Goal: Task Accomplishment & Management: Complete application form

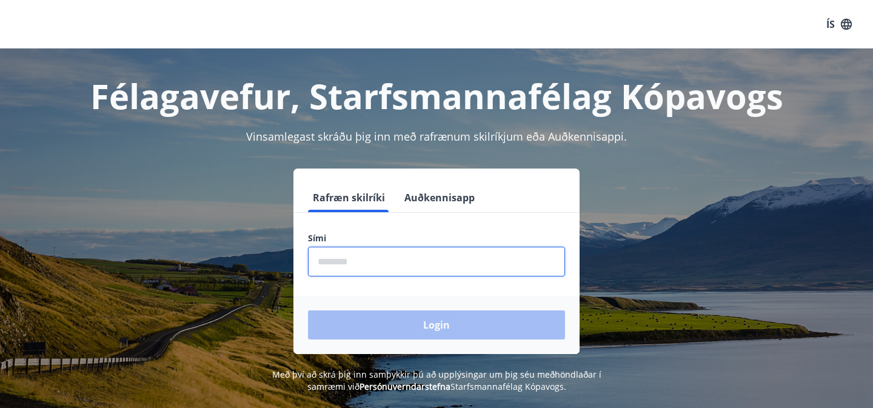
click at [363, 261] on input "phone" at bounding box center [436, 262] width 257 height 30
click at [413, 319] on div "Login" at bounding box center [436, 325] width 286 height 58
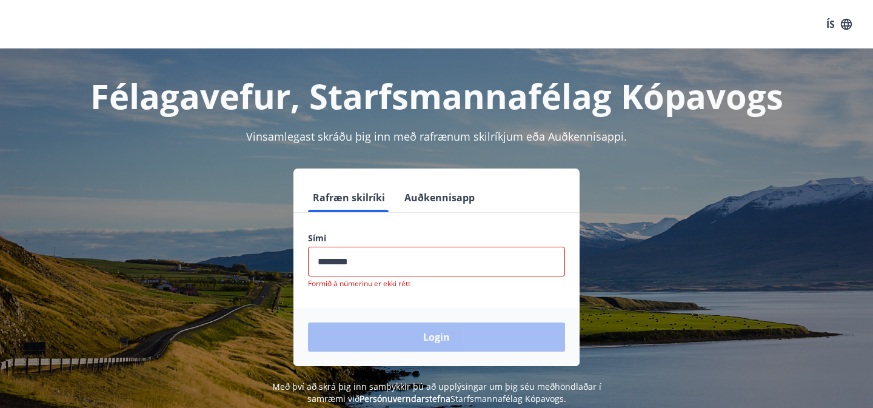
click at [411, 269] on input "phone" at bounding box center [436, 262] width 257 height 30
type input "*"
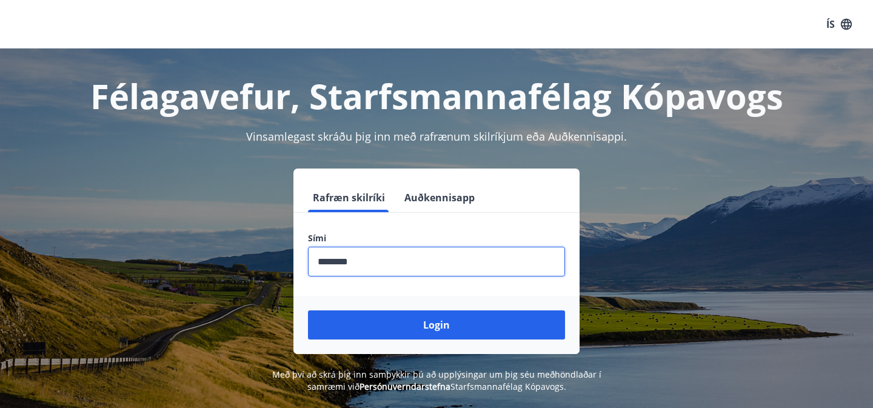
type input "********"
click at [308, 310] on button "Login" at bounding box center [436, 324] width 257 height 29
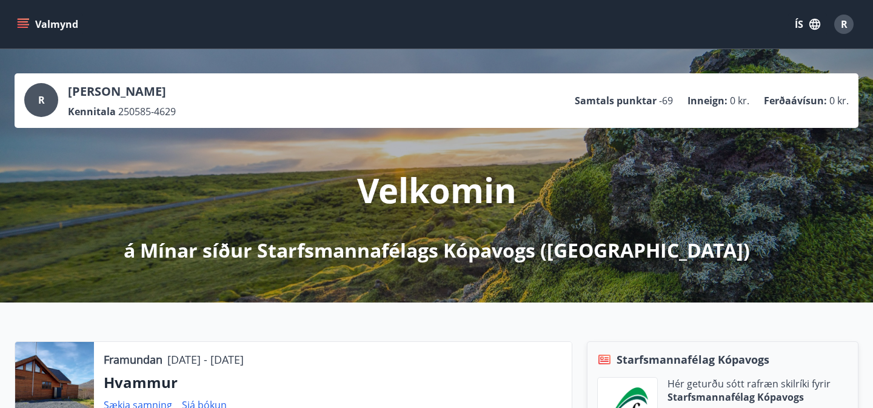
click at [21, 25] on icon "menu" at bounding box center [23, 24] width 12 height 12
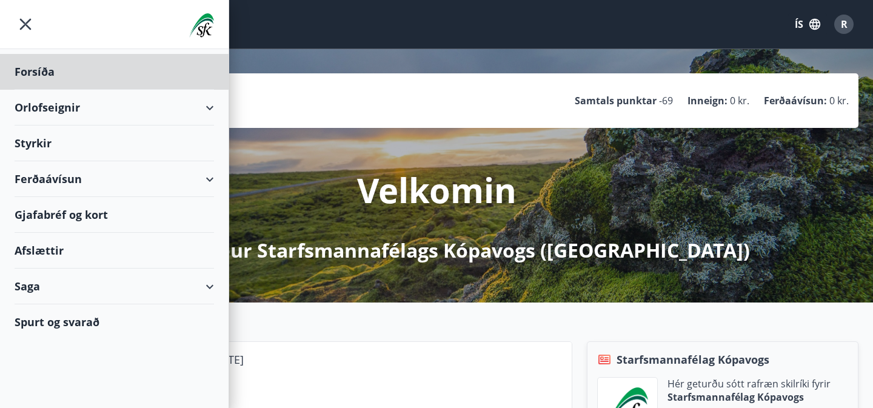
click at [35, 150] on div "Styrkir" at bounding box center [114, 143] width 199 height 36
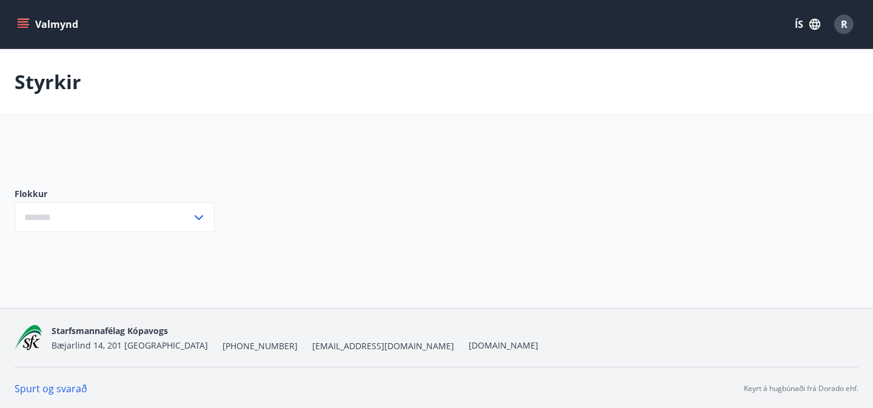
type input "***"
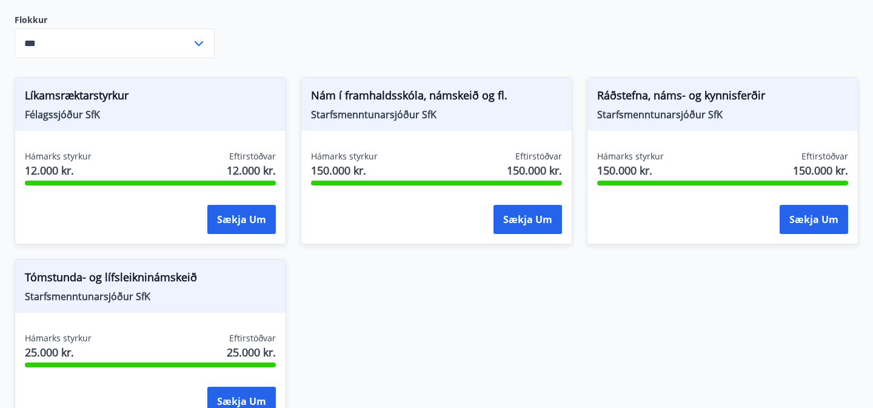
scroll to position [194, 0]
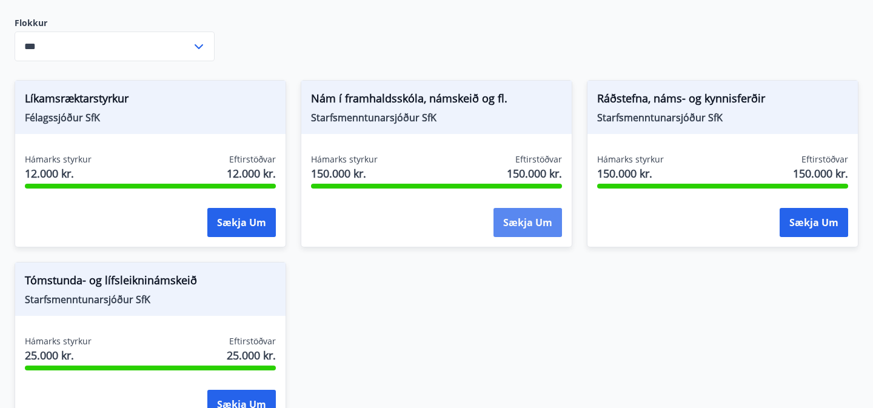
click at [511, 229] on button "Sækja um" at bounding box center [527, 222] width 68 height 29
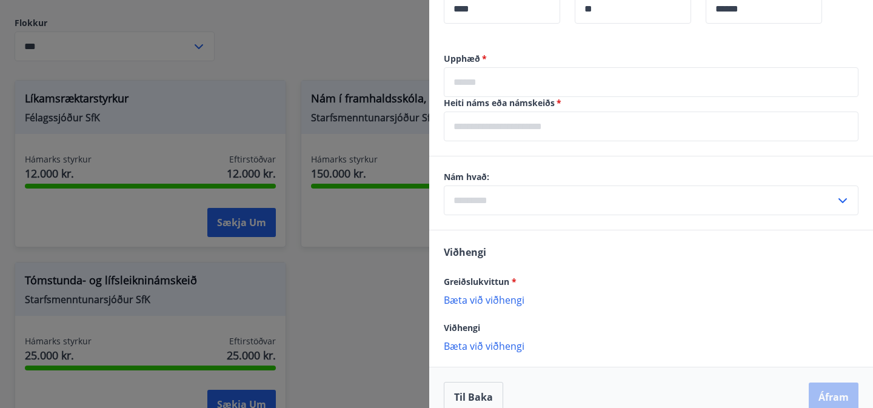
scroll to position [722, 0]
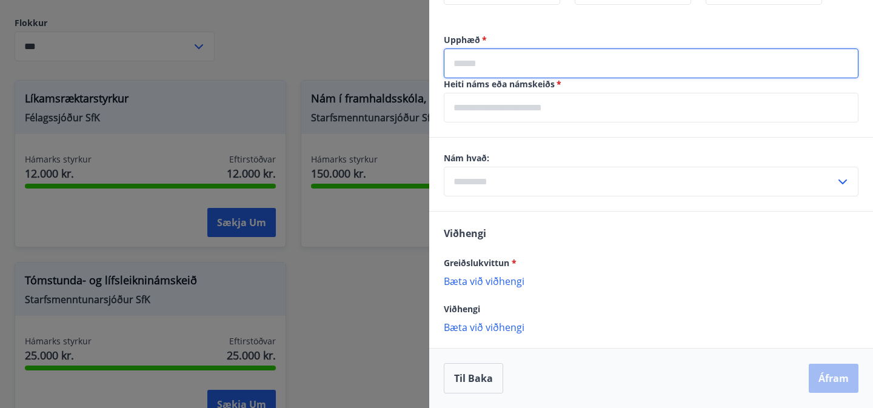
click at [533, 66] on input "text" at bounding box center [651, 63] width 415 height 30
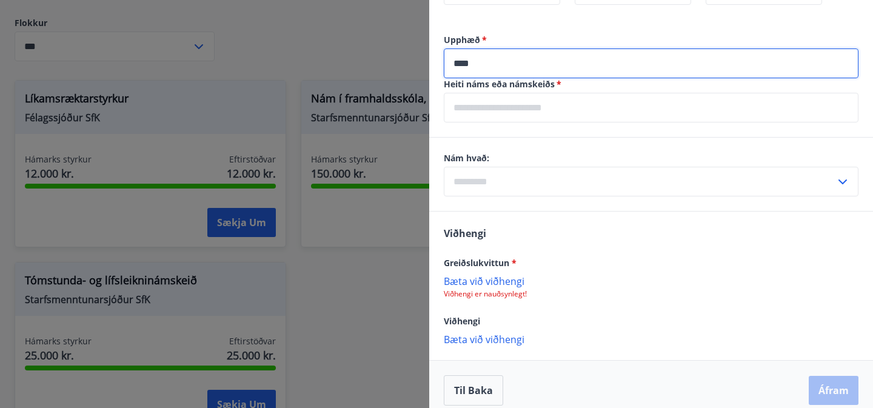
type input "****"
click at [521, 117] on input "text" at bounding box center [651, 108] width 415 height 30
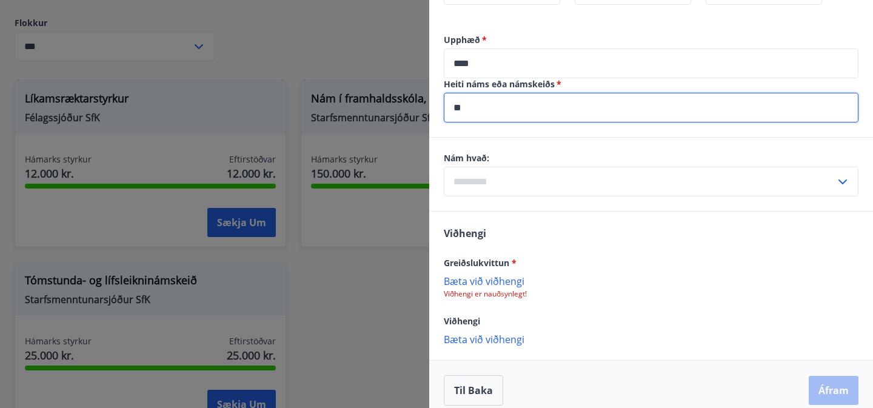
type input "*"
type input "**********"
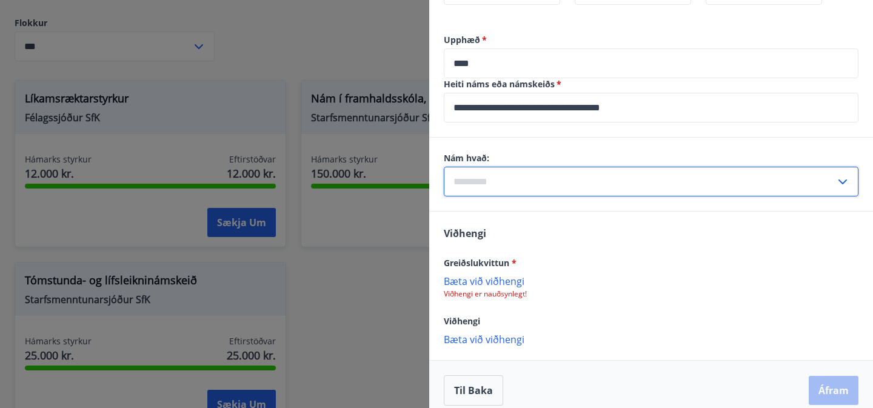
click at [513, 178] on input "text" at bounding box center [640, 182] width 392 height 30
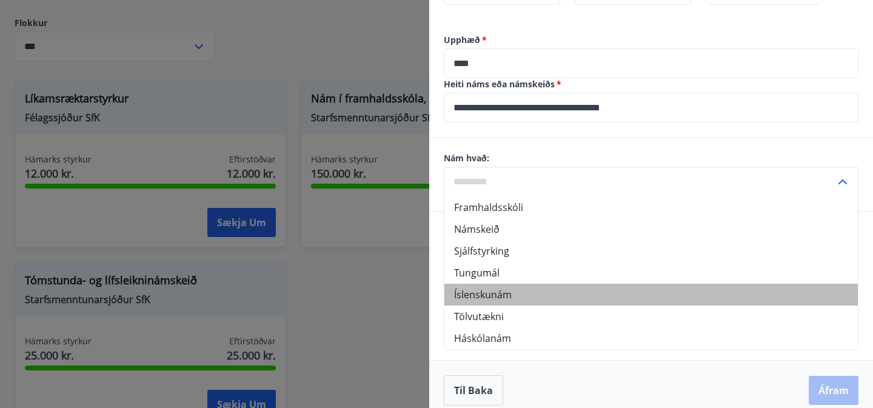
click at [513, 293] on li "Íslenskunám" at bounding box center [650, 295] width 413 height 22
type input "**********"
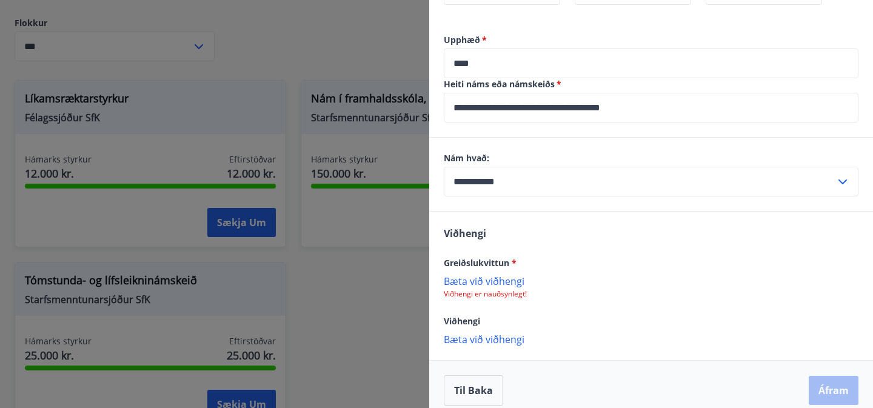
click at [496, 284] on p "Bæta við viðhengi" at bounding box center [651, 281] width 415 height 12
click at [496, 279] on p "Bæta við viðhengi" at bounding box center [651, 281] width 415 height 12
click at [484, 277] on p "Bæta við viðhengi" at bounding box center [651, 281] width 415 height 12
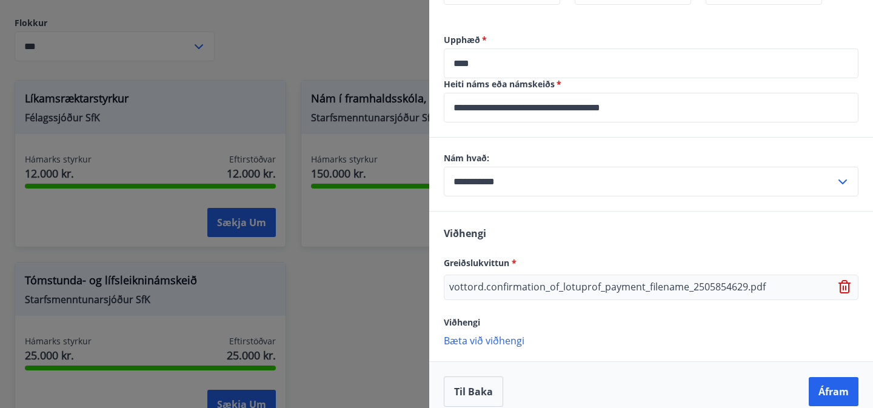
click at [847, 285] on icon at bounding box center [845, 287] width 15 height 15
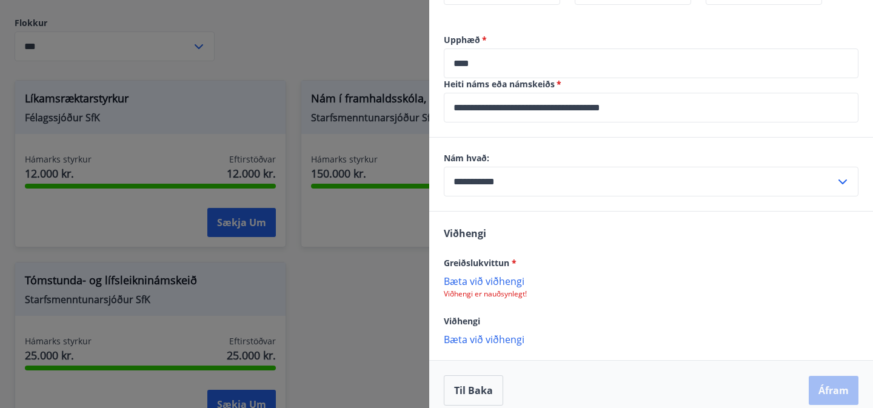
click at [502, 278] on p "Bæta við viðhengi" at bounding box center [651, 281] width 415 height 12
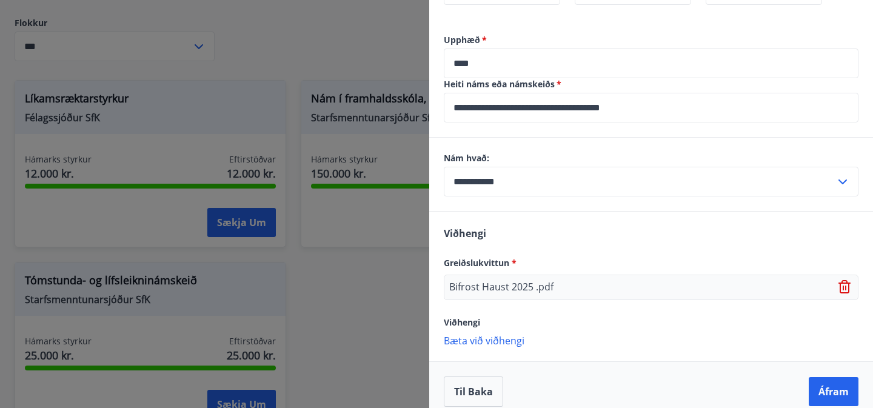
click at [681, 322] on div "Viðhengi" at bounding box center [651, 322] width 415 height 15
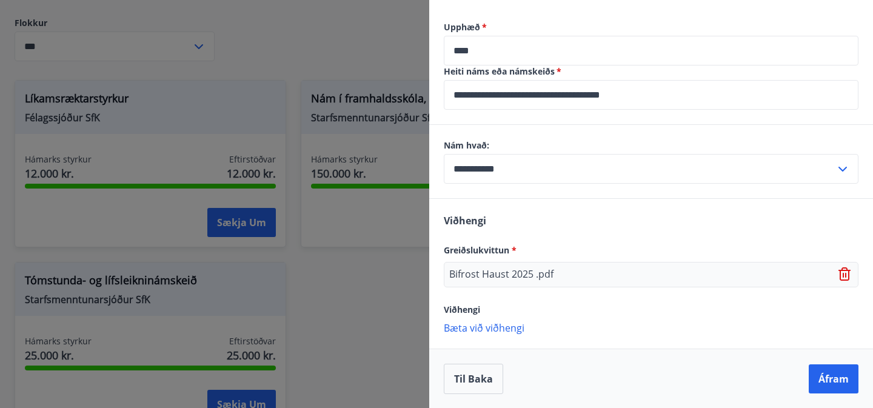
scroll to position [735, 0]
click at [830, 379] on button "Áfram" at bounding box center [834, 378] width 50 height 29
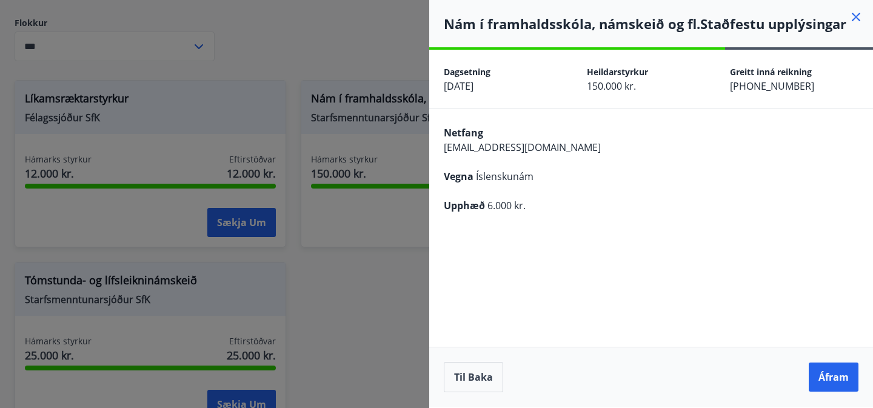
scroll to position [0, 0]
click at [836, 374] on button "Áfram" at bounding box center [834, 376] width 50 height 29
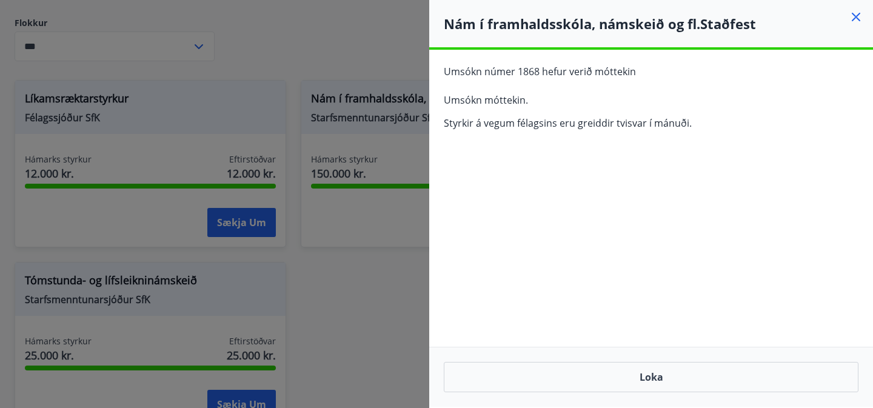
click at [857, 18] on icon at bounding box center [856, 17] width 8 height 8
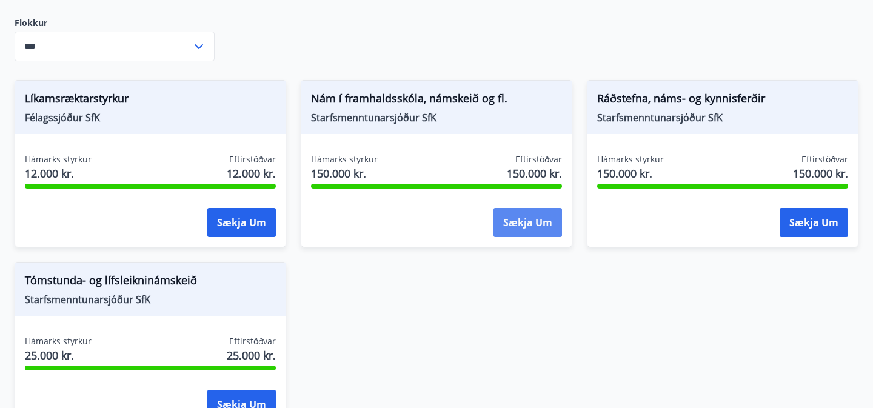
click at [512, 216] on button "Sækja um" at bounding box center [527, 222] width 68 height 29
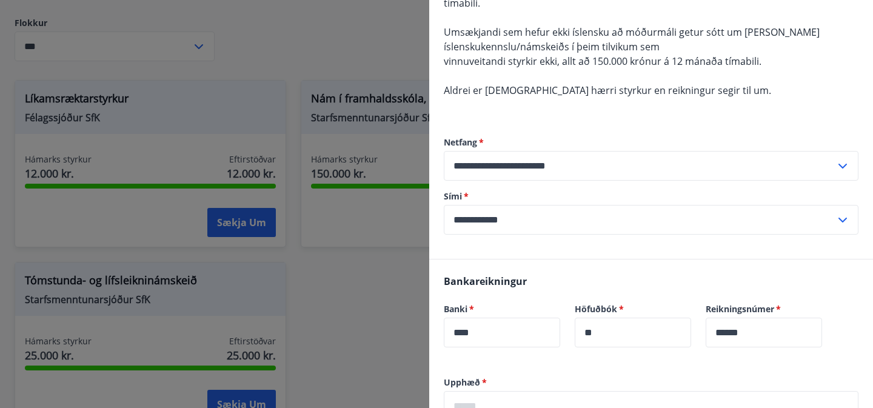
scroll to position [388, 0]
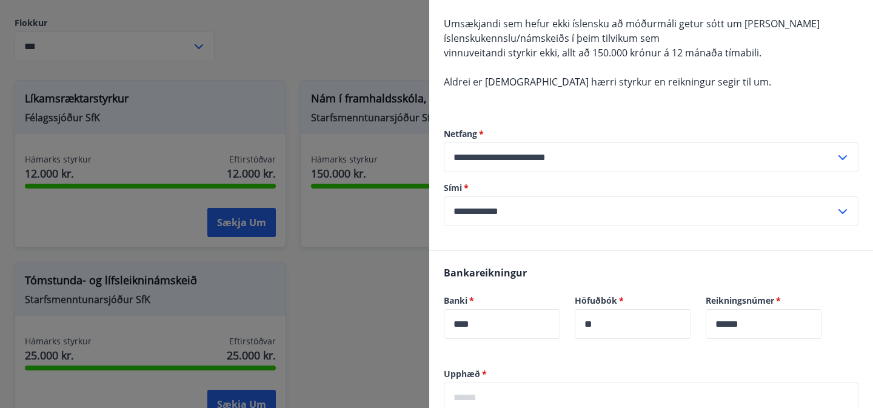
click at [142, 159] on div at bounding box center [436, 204] width 873 height 408
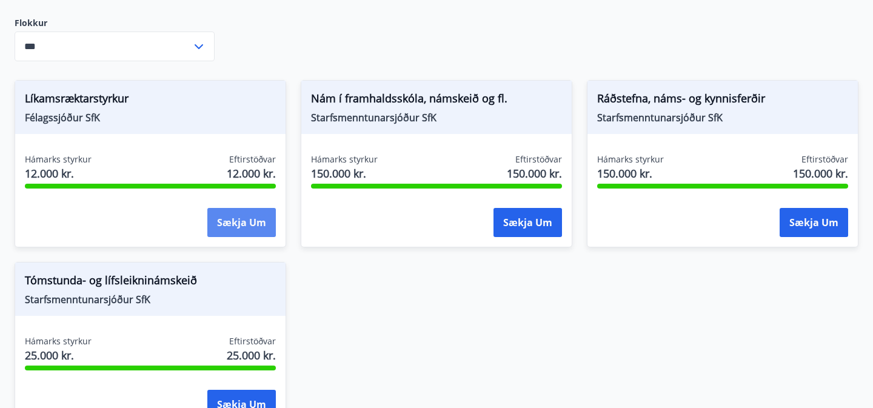
click at [230, 227] on button "Sækja um" at bounding box center [241, 222] width 68 height 29
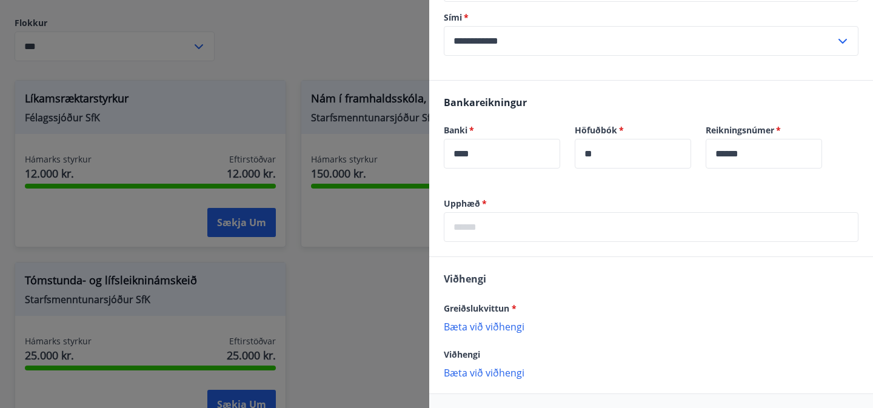
scroll to position [589, 0]
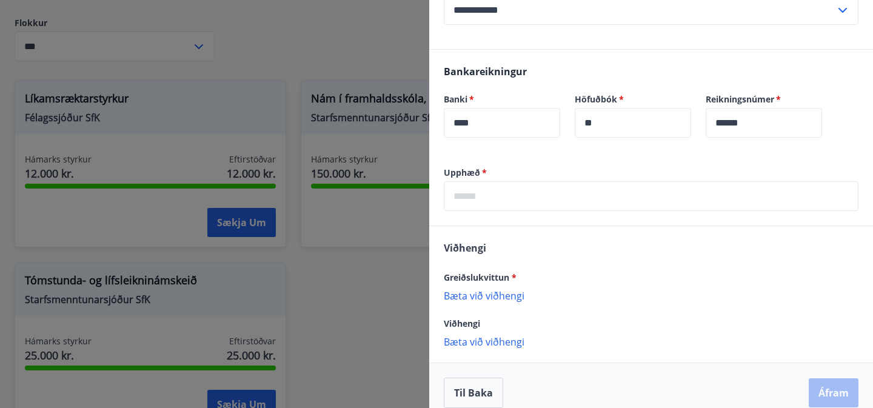
click at [242, 18] on div at bounding box center [436, 204] width 873 height 408
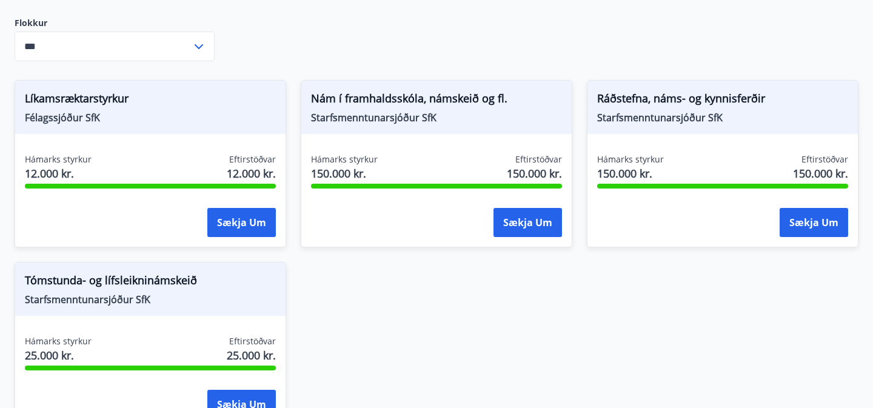
scroll to position [0, 0]
